Goal: Task Accomplishment & Management: Manage account settings

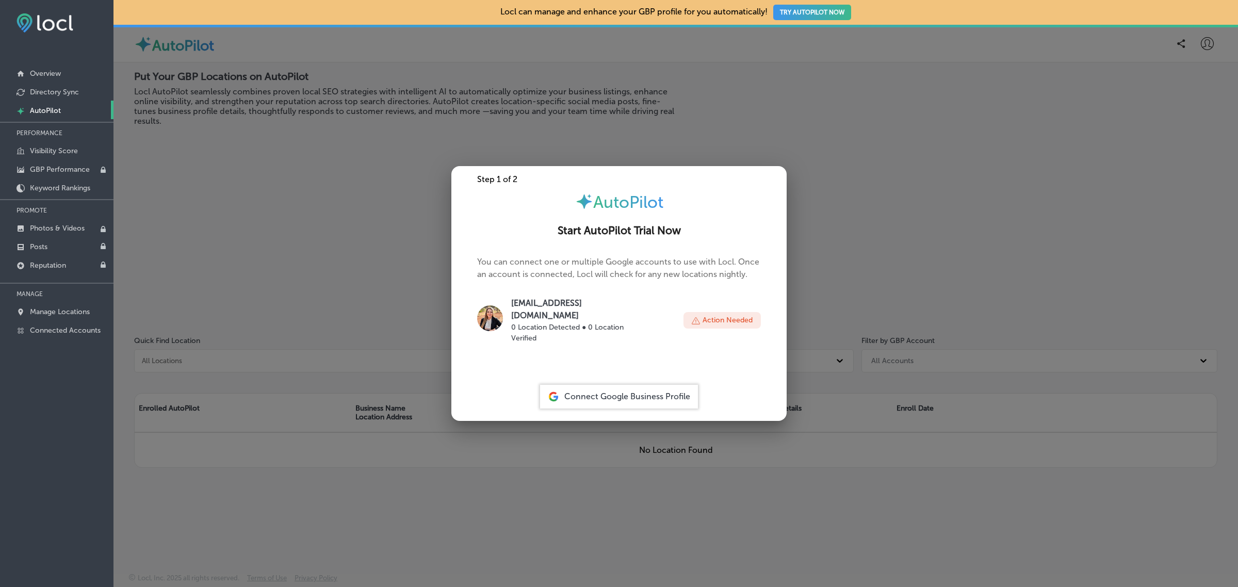
click at [573, 307] on p "falyn@brycecanyoncountry.com" at bounding box center [576, 309] width 131 height 25
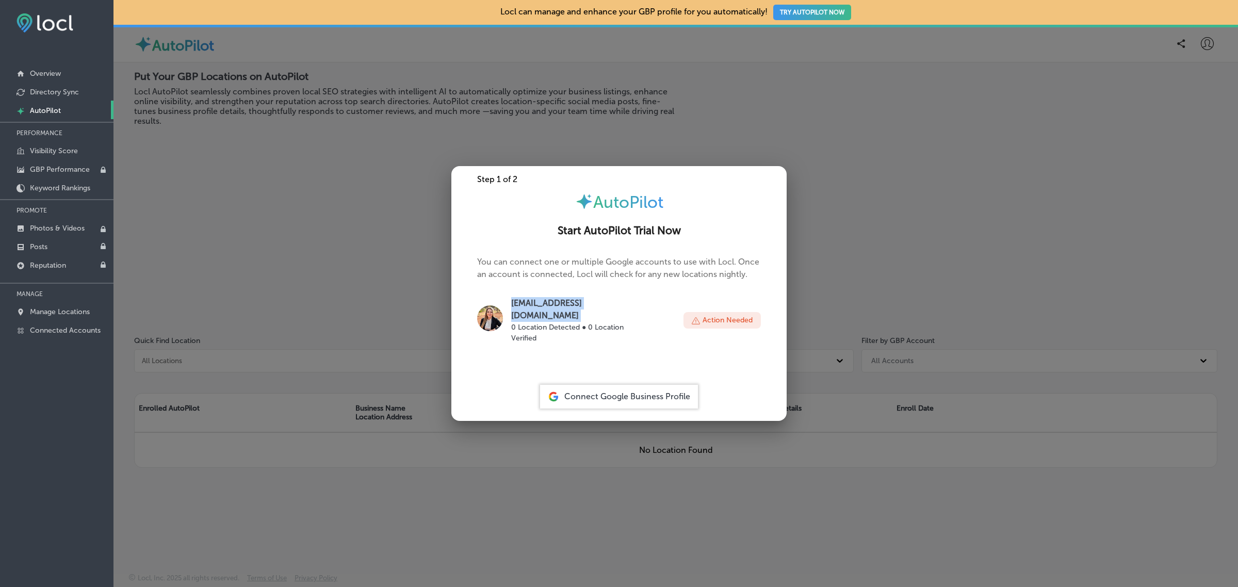
click at [573, 307] on p "falyn@brycecanyoncountry.com" at bounding box center [576, 309] width 131 height 25
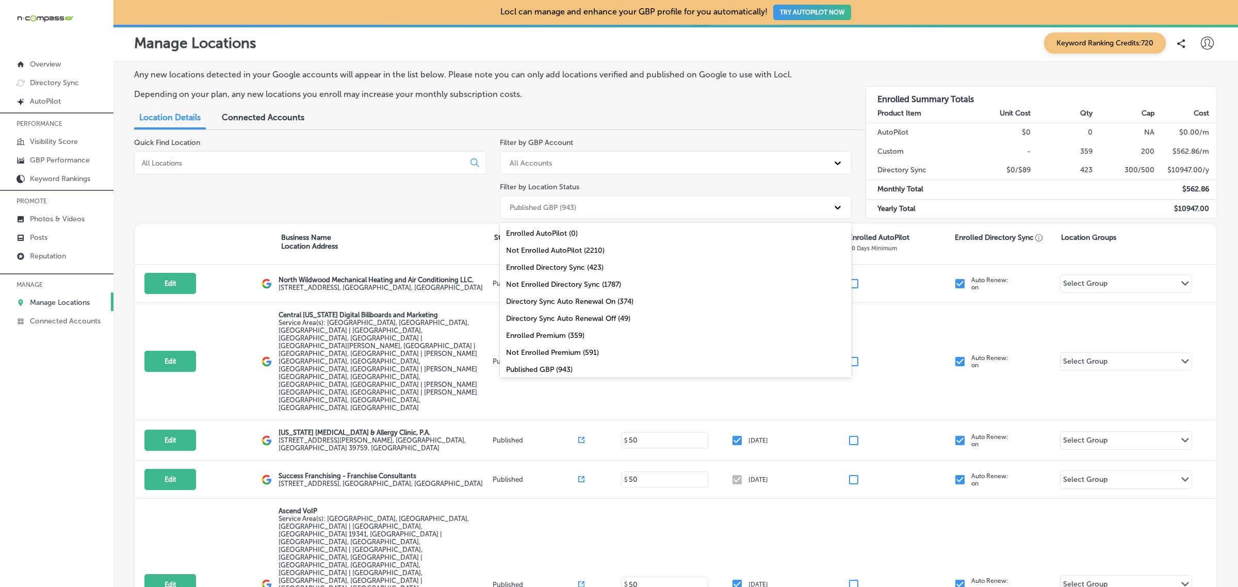
click at [663, 209] on div "Published GBP (943)" at bounding box center [667, 207] width 325 height 17
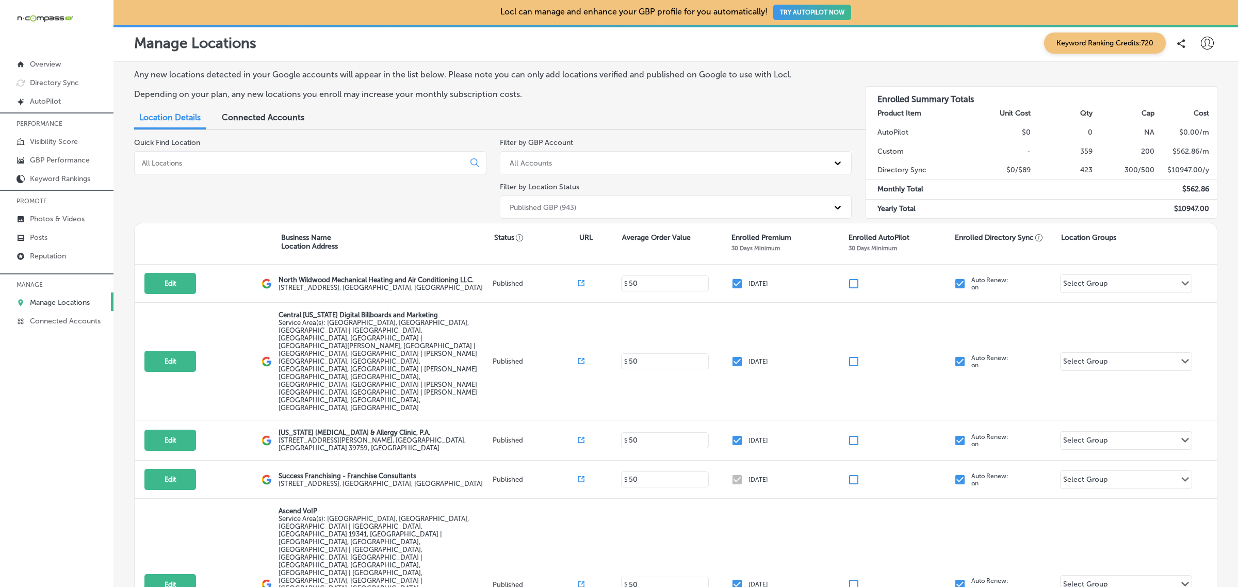
click at [1201, 41] on icon at bounding box center [1207, 43] width 13 height 13
click at [1188, 83] on p "My Account" at bounding box center [1193, 80] width 46 height 12
select select "US"
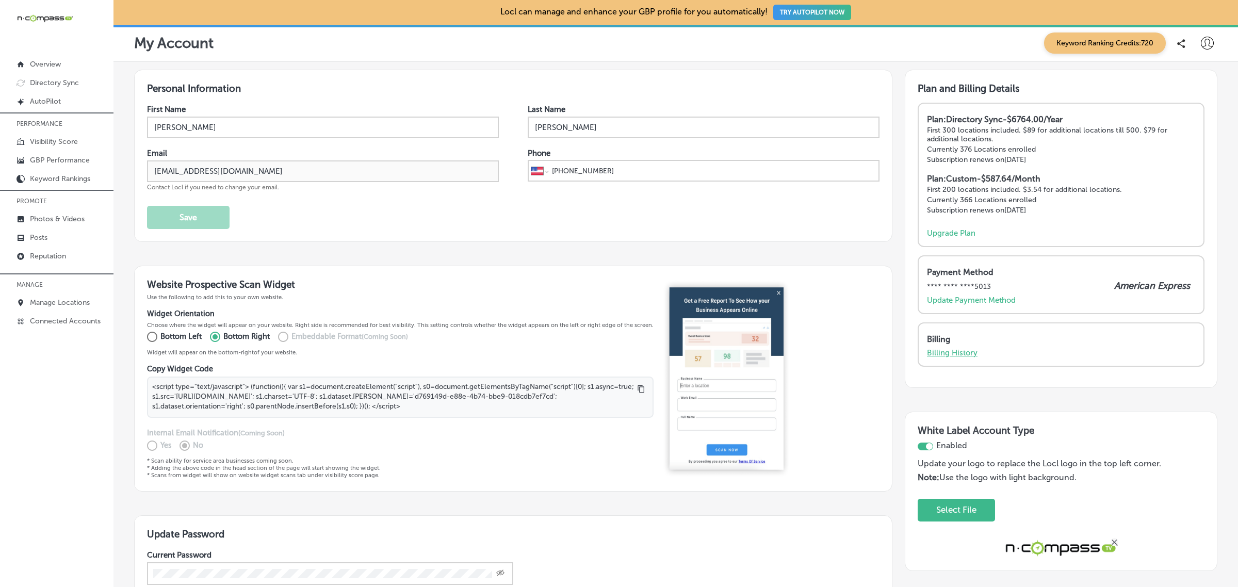
click at [940, 349] on p "Billing History" at bounding box center [952, 352] width 51 height 9
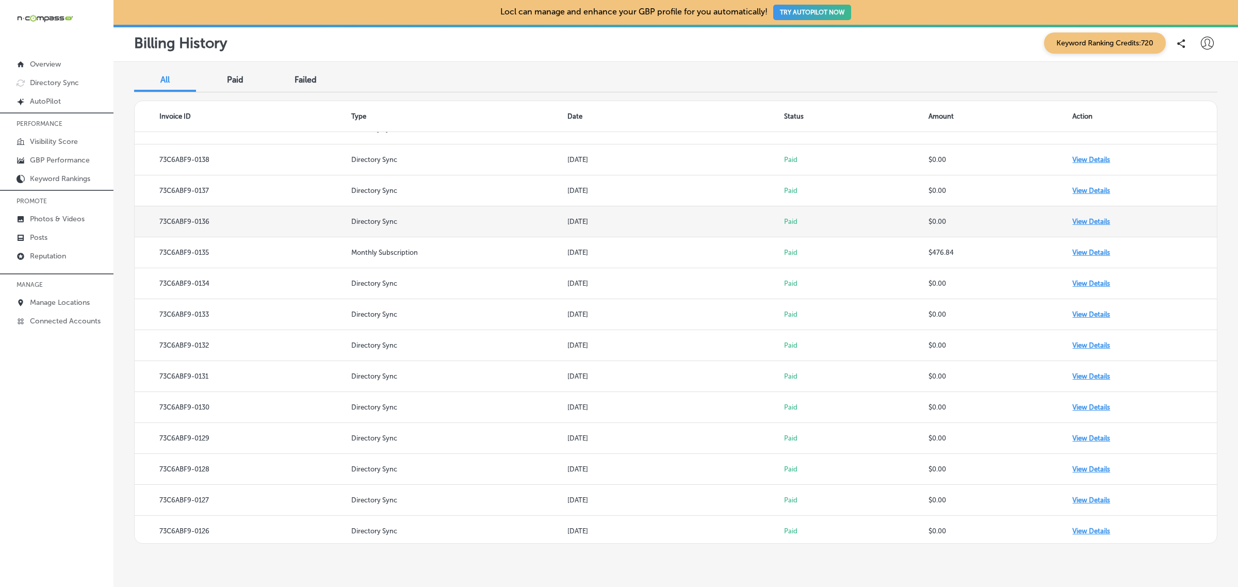
scroll to position [174, 0]
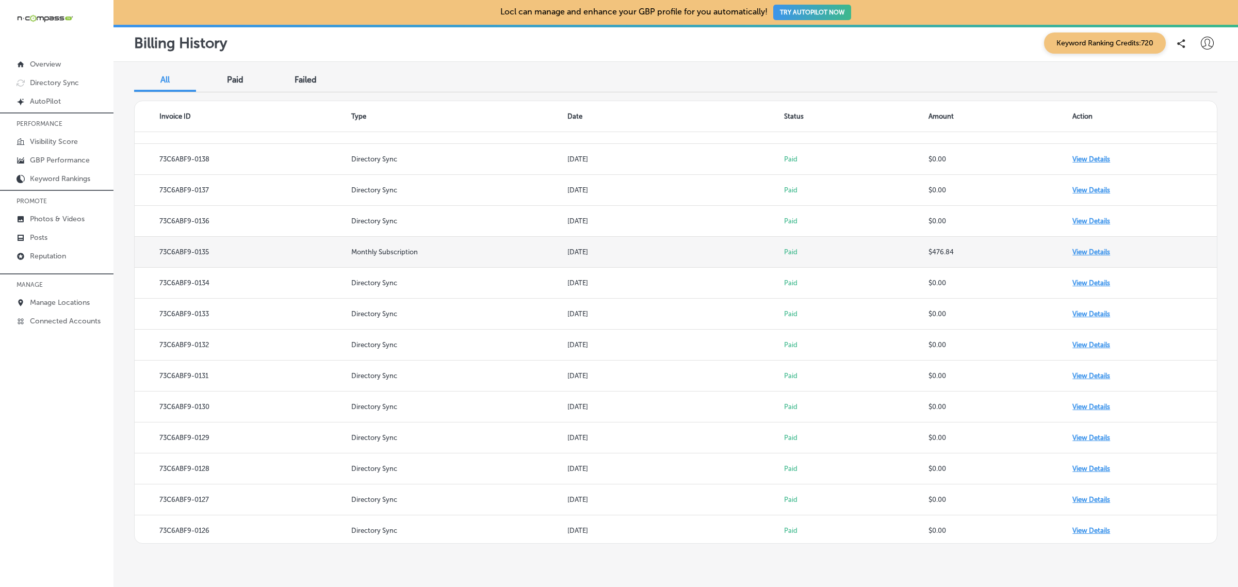
click at [1095, 249] on td "View Details" at bounding box center [1145, 252] width 144 height 31
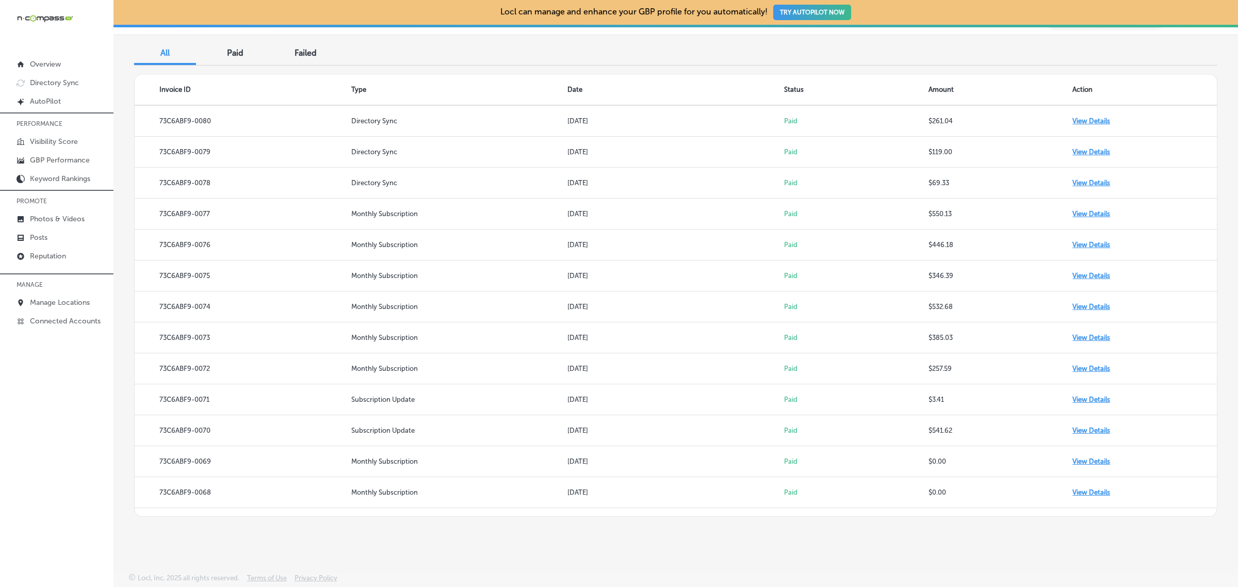
scroll to position [2054, 0]
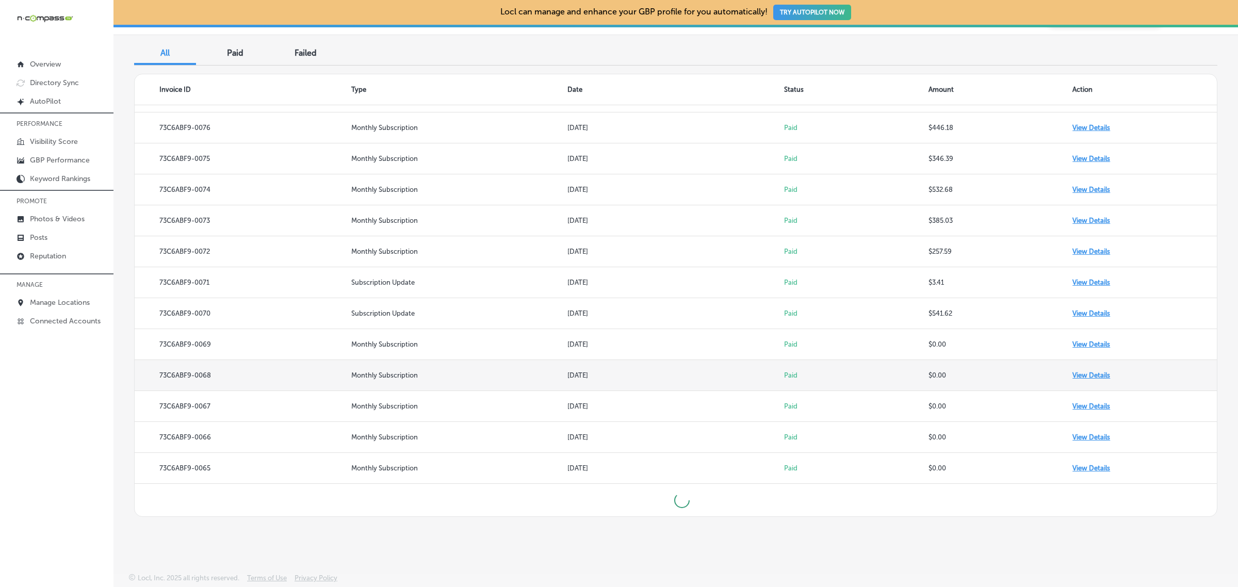
click at [1080, 374] on td "View Details" at bounding box center [1145, 375] width 144 height 31
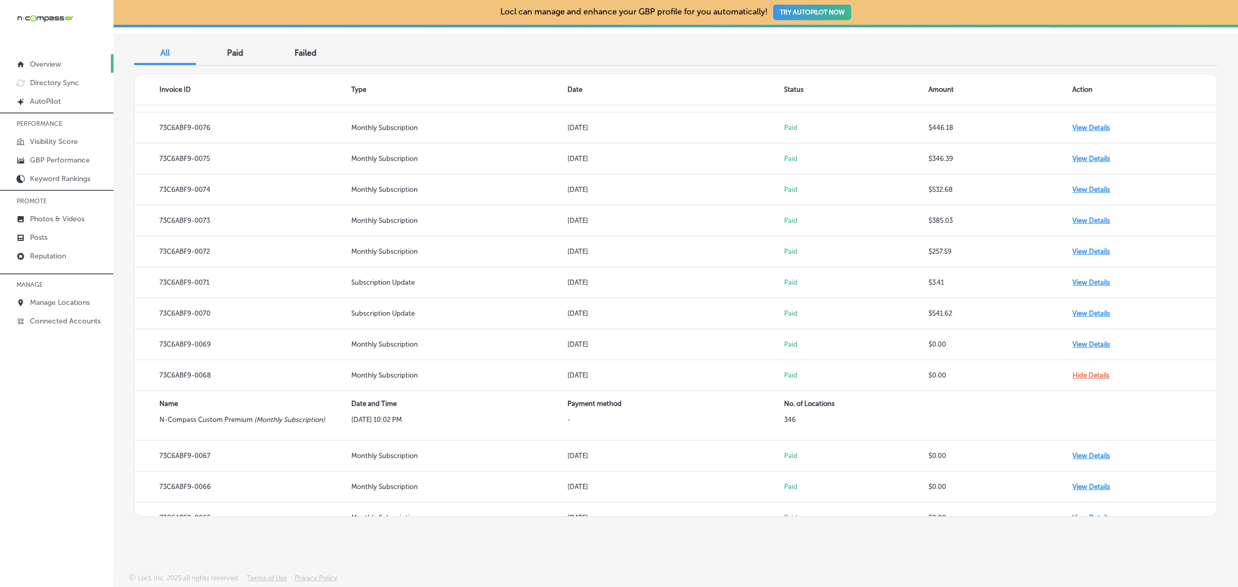
click at [72, 61] on link "Overview" at bounding box center [57, 63] width 114 height 19
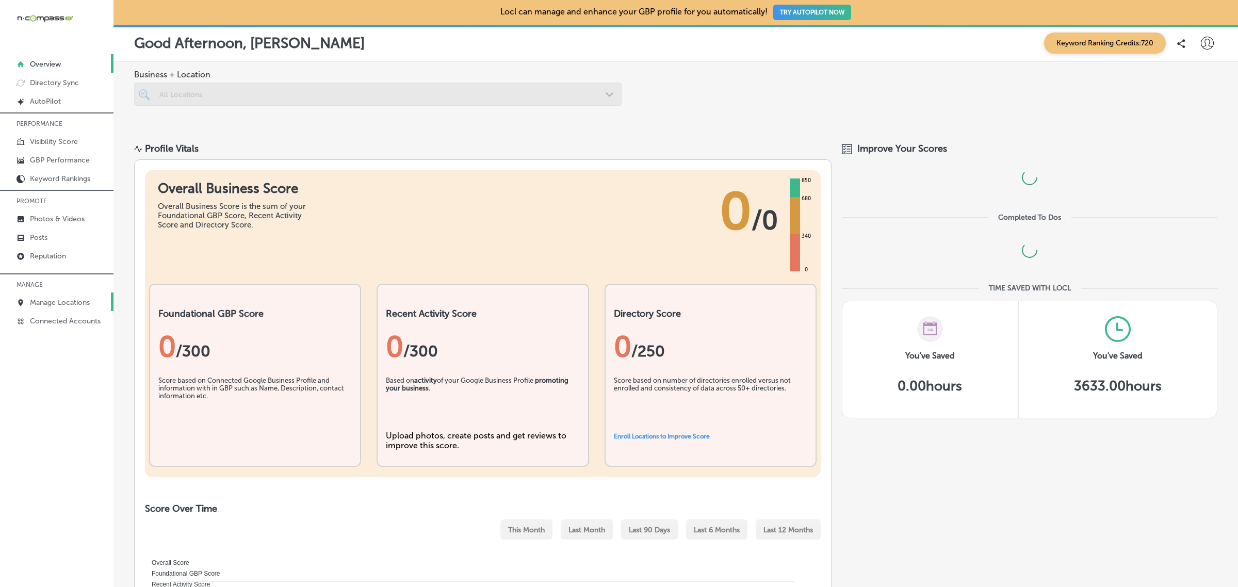
click at [57, 307] on p "Manage Locations" at bounding box center [60, 302] width 60 height 9
